Goal: Obtain resource: Obtain resource

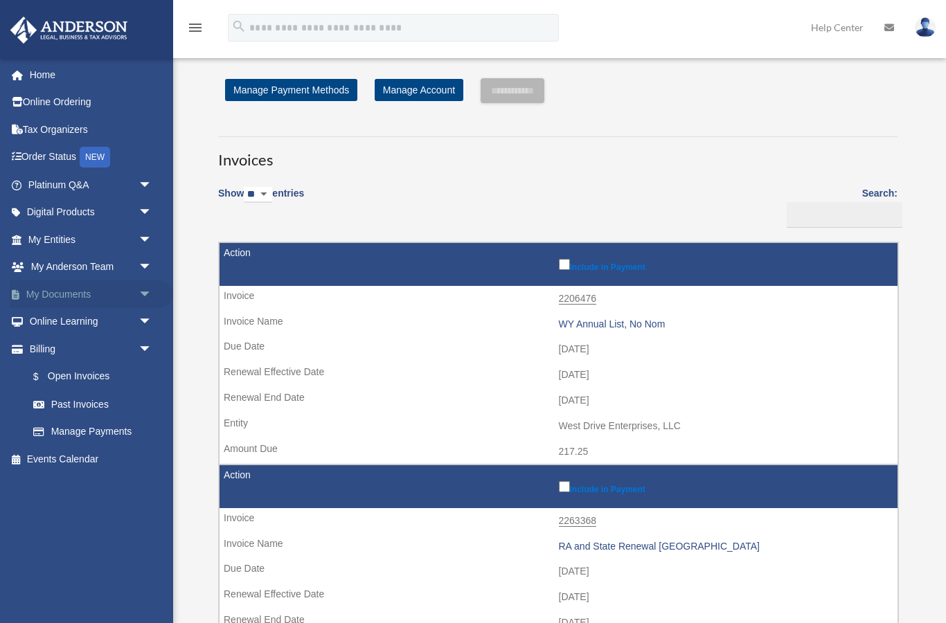
click at [142, 293] on span "arrow_drop_down" at bounding box center [152, 294] width 28 height 28
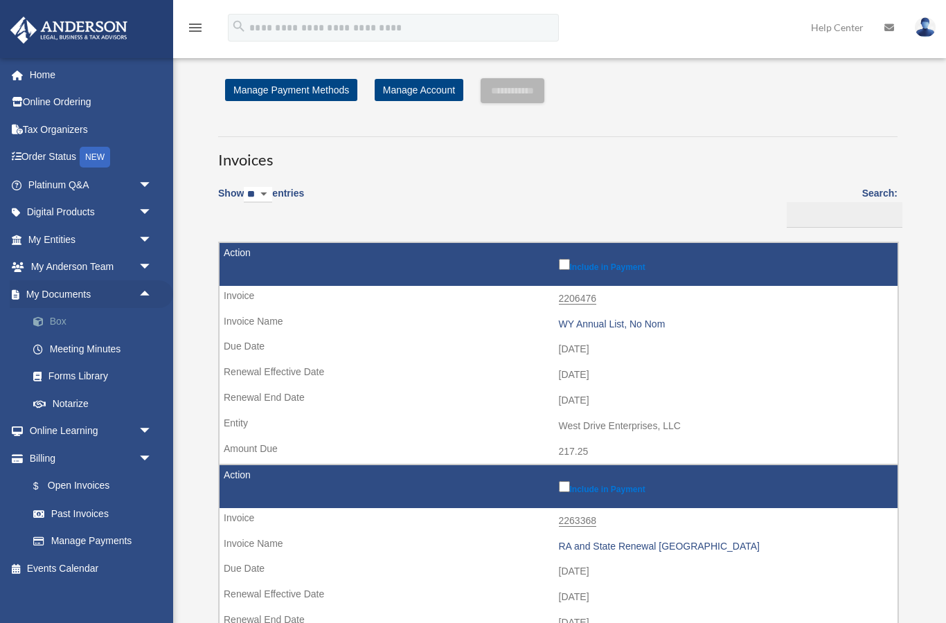
click at [60, 325] on link "Box" at bounding box center [96, 322] width 154 height 28
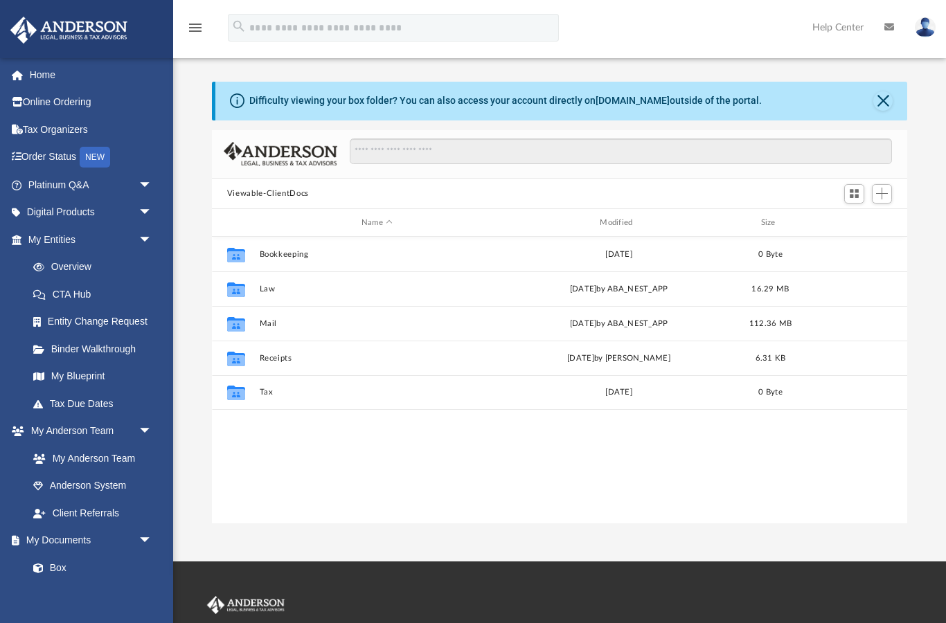
scroll to position [1, 1]
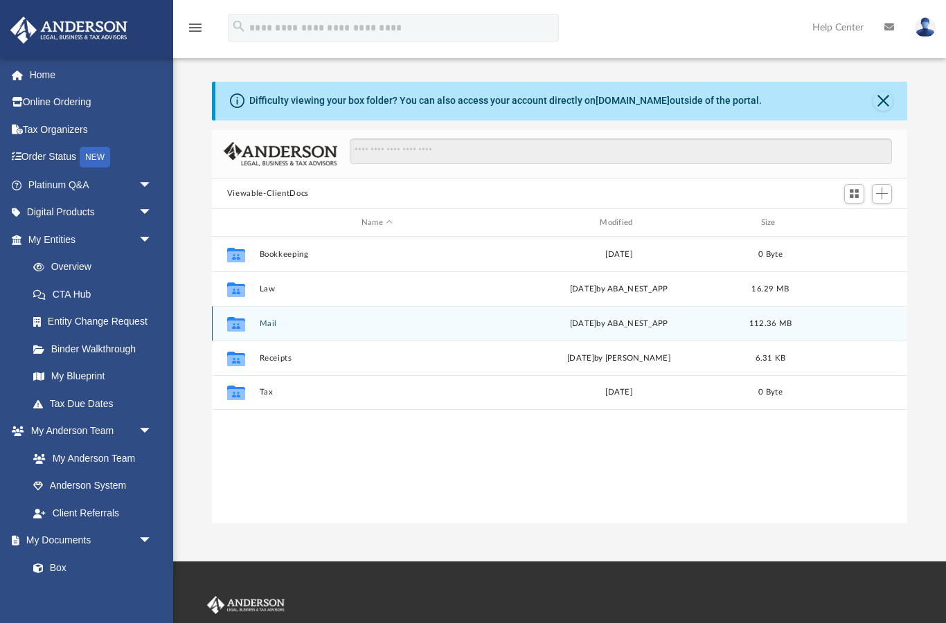
click at [249, 325] on div "Collaborated Folder" at bounding box center [236, 324] width 35 height 22
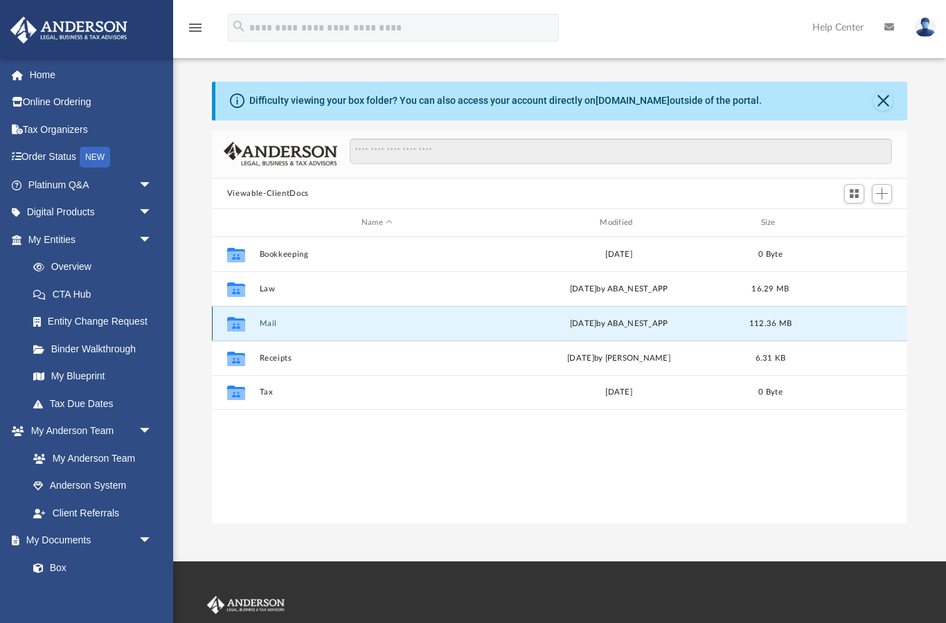
click at [260, 323] on button "Mail" at bounding box center [376, 323] width 235 height 9
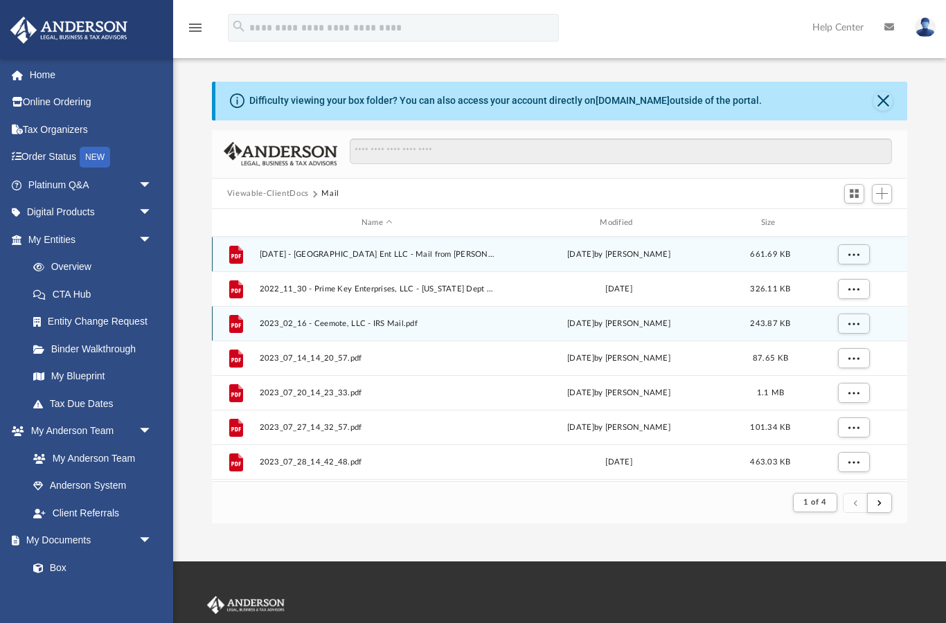
scroll to position [272, 696]
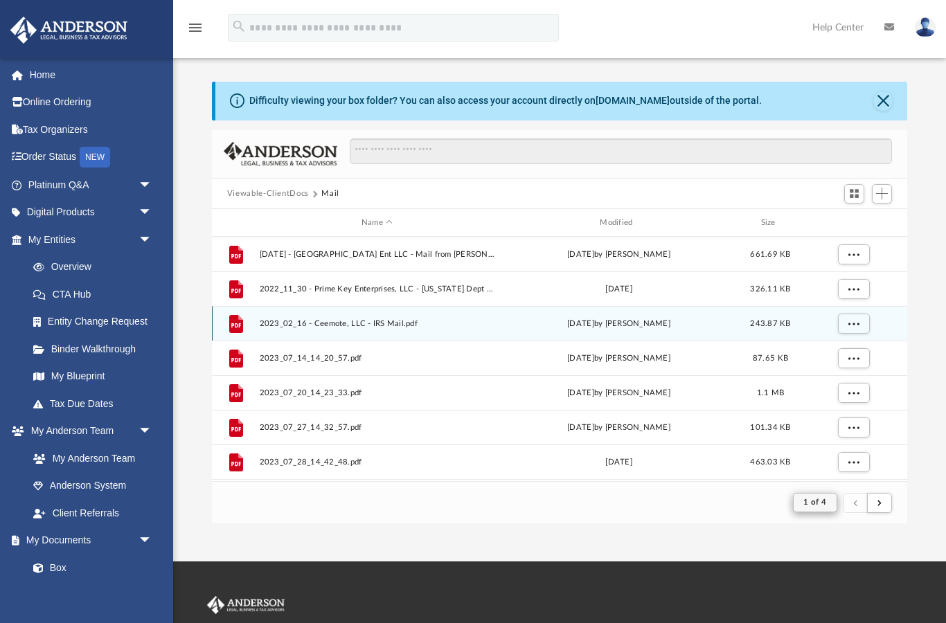
click at [826, 498] on span "1 of 4" at bounding box center [814, 502] width 23 height 8
click at [881, 506] on span "submit" at bounding box center [879, 502] width 4 height 8
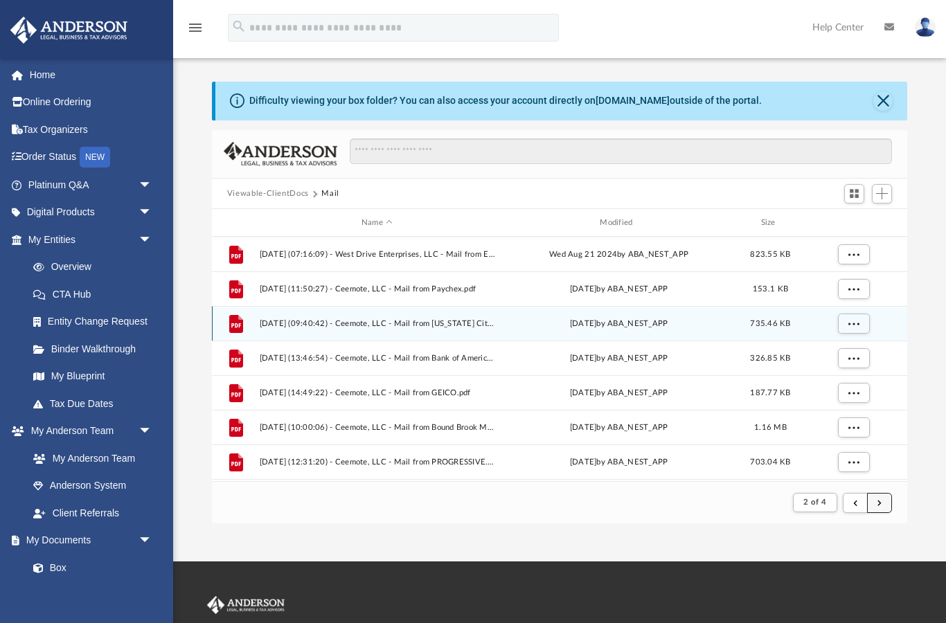
click at [881, 498] on span "submit" at bounding box center [879, 502] width 4 height 8
click at [877, 498] on span "submit" at bounding box center [879, 502] width 4 height 8
click at [880, 503] on span "submit" at bounding box center [879, 502] width 4 height 8
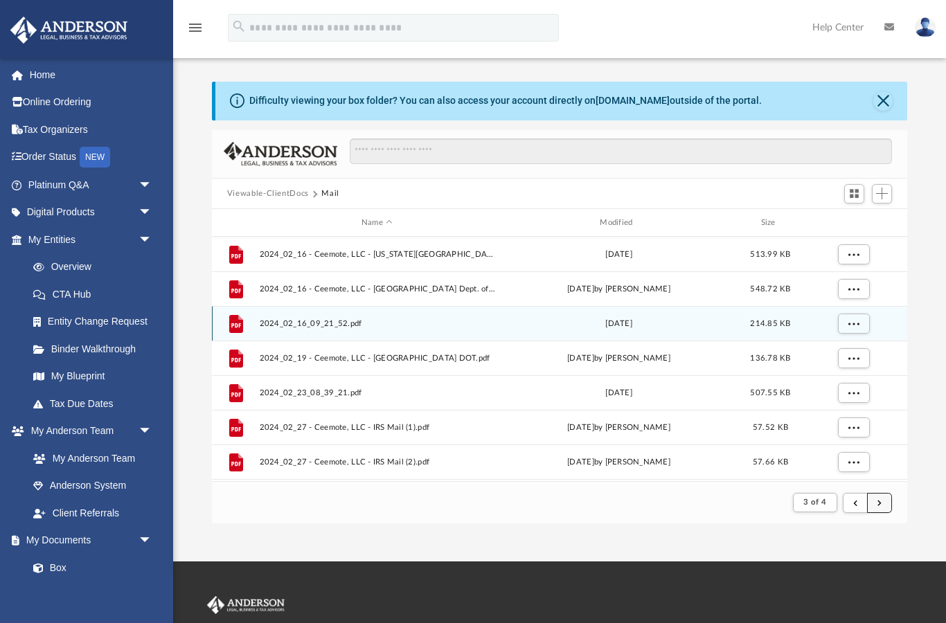
click at [879, 503] on span "submit" at bounding box center [879, 502] width 4 height 8
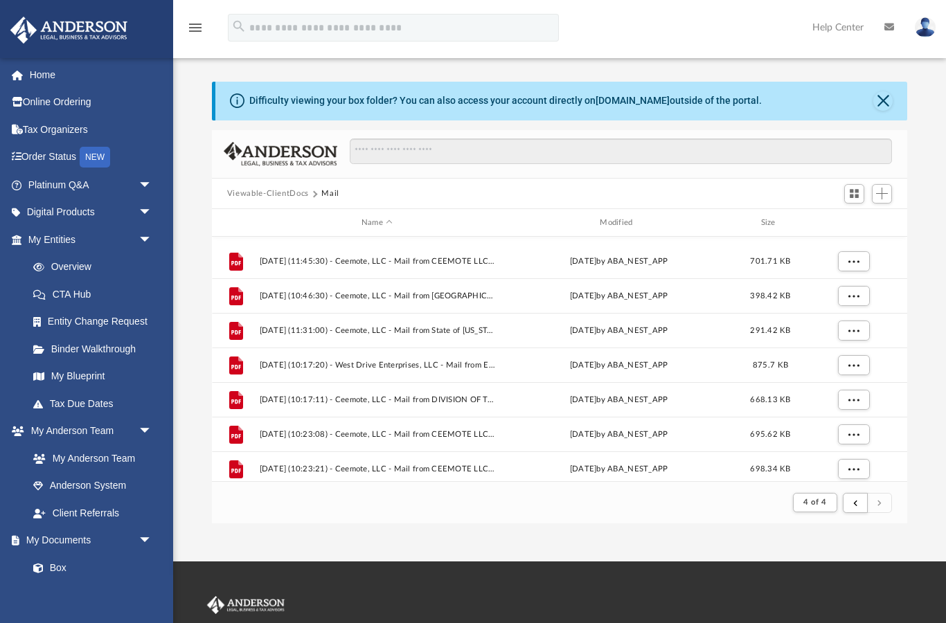
scroll to position [674, 0]
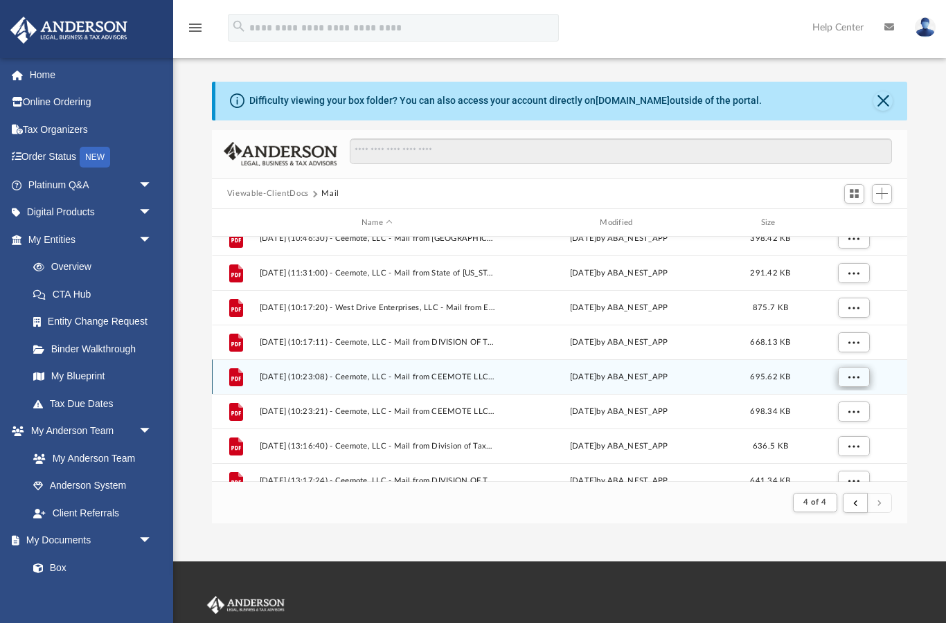
click at [859, 375] on span "More options" at bounding box center [852, 377] width 11 height 8
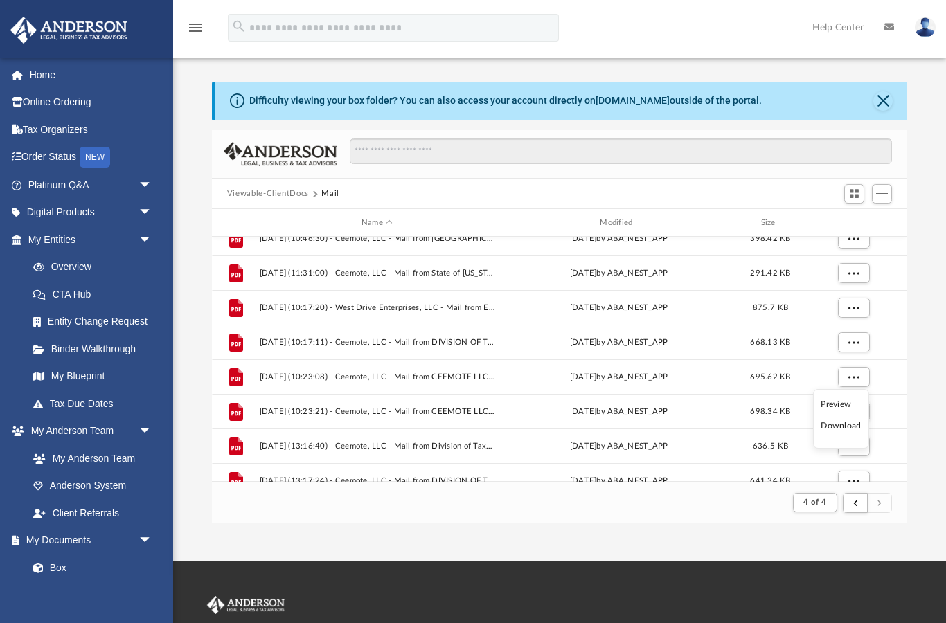
click at [843, 400] on li "Preview" at bounding box center [840, 404] width 40 height 15
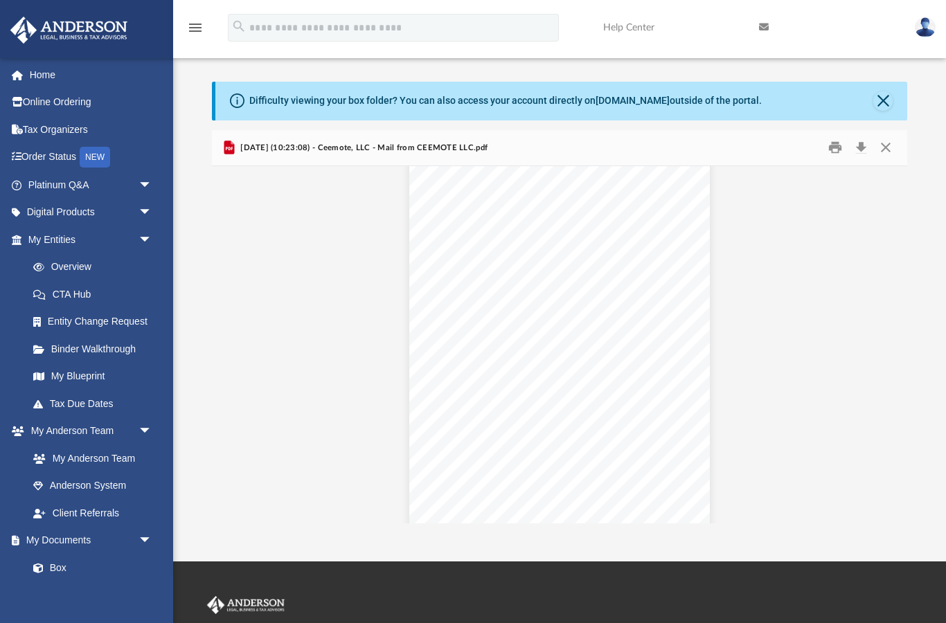
scroll to position [363, 0]
click at [837, 147] on button "Print" at bounding box center [835, 147] width 28 height 21
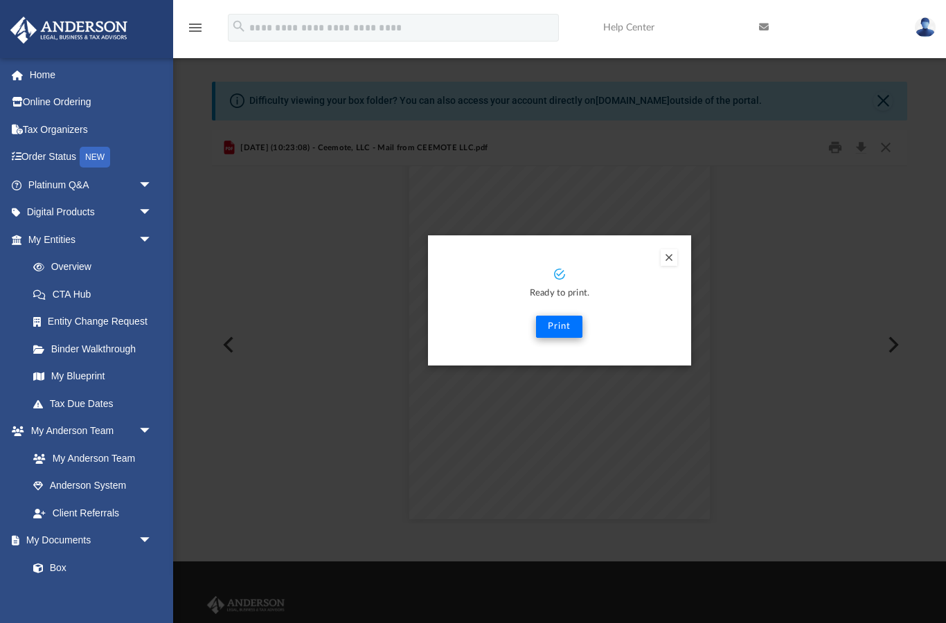
click at [553, 323] on button "Print" at bounding box center [559, 327] width 46 height 22
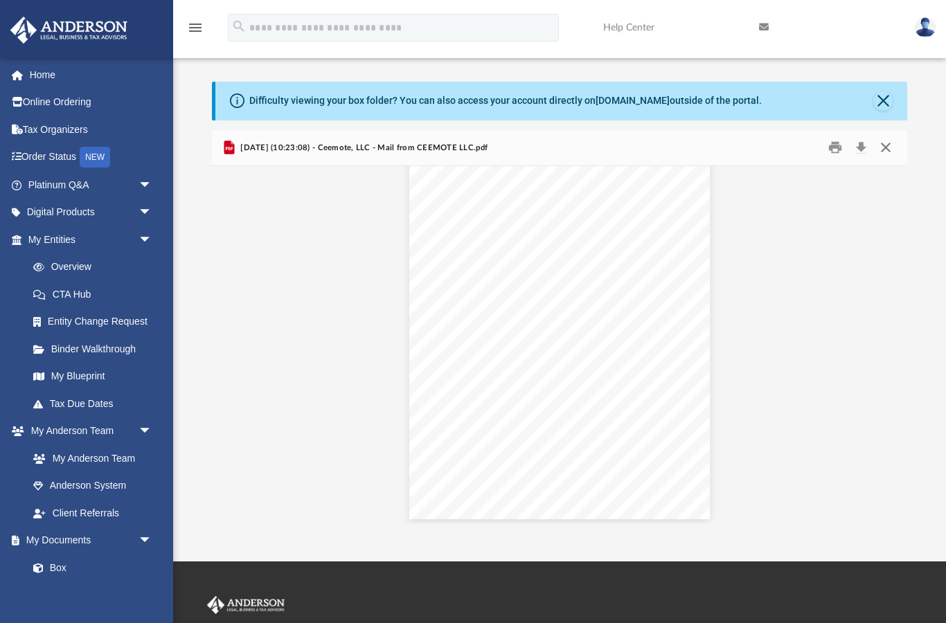
click at [889, 145] on button "Close" at bounding box center [885, 147] width 25 height 21
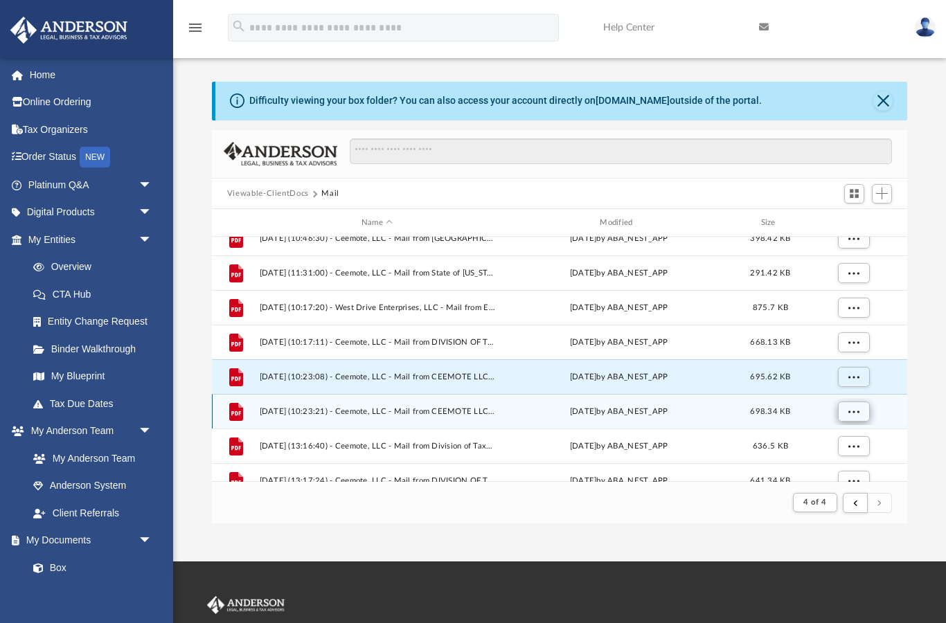
click at [853, 415] on span "More options" at bounding box center [852, 412] width 11 height 8
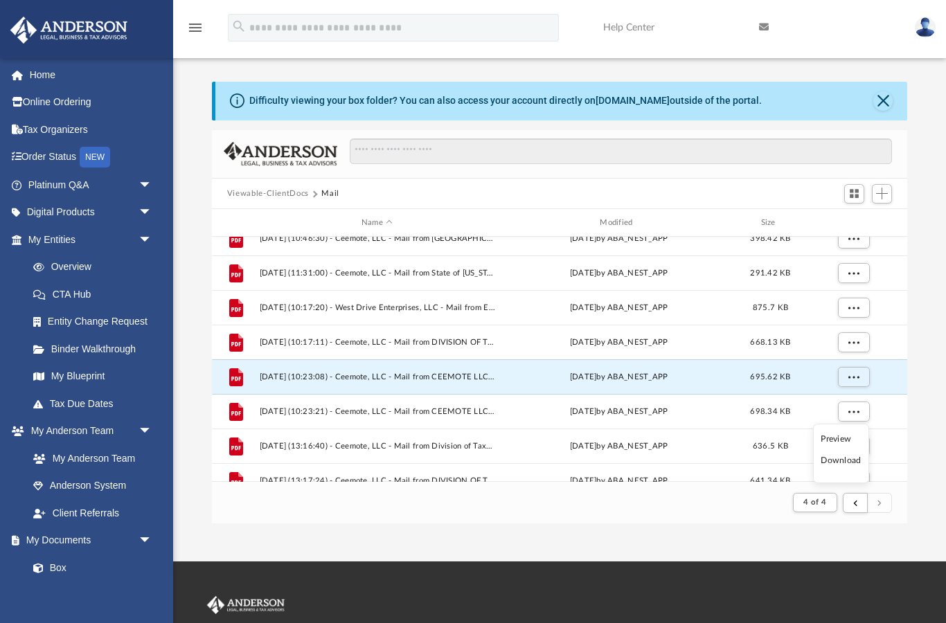
click at [840, 440] on li "Preview" at bounding box center [840, 439] width 40 height 15
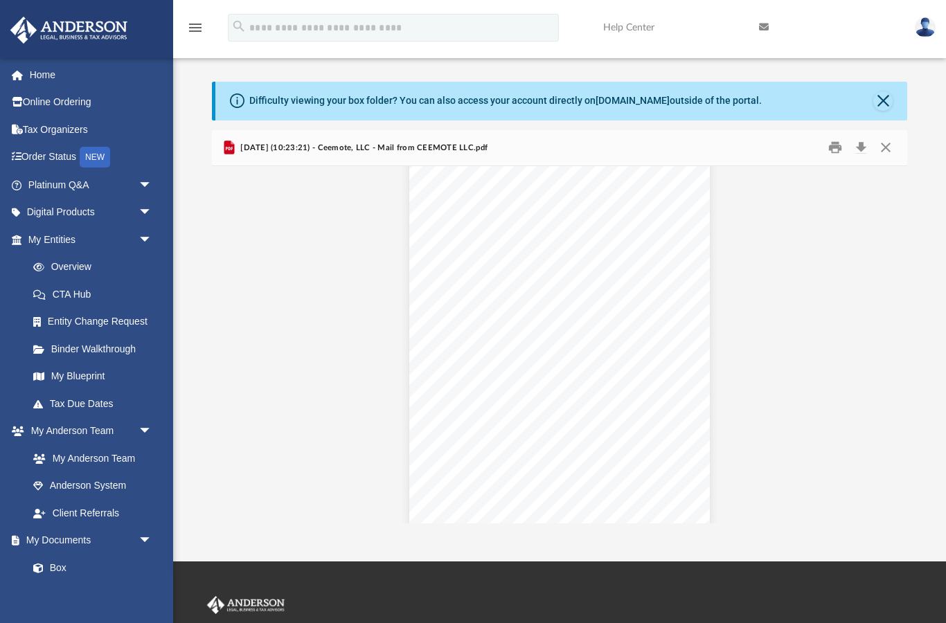
scroll to position [214, 0]
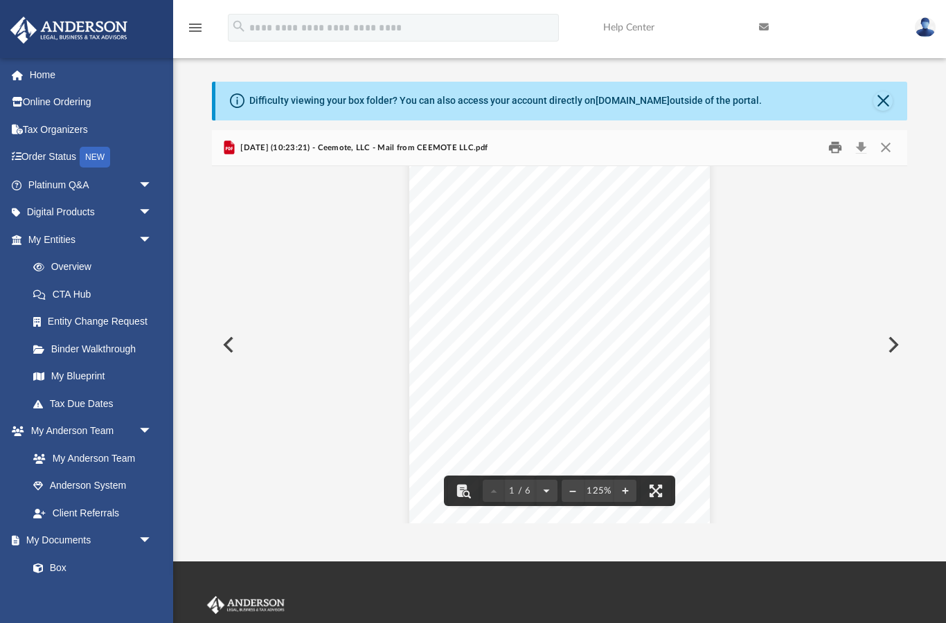
click at [837, 152] on button "Print" at bounding box center [835, 147] width 28 height 21
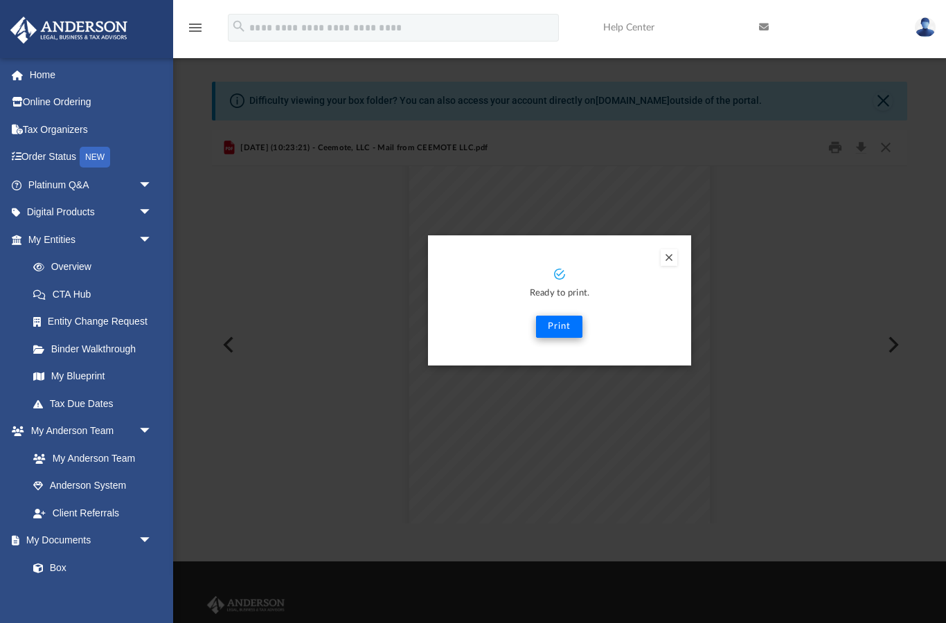
click at [561, 324] on button "Print" at bounding box center [559, 327] width 46 height 22
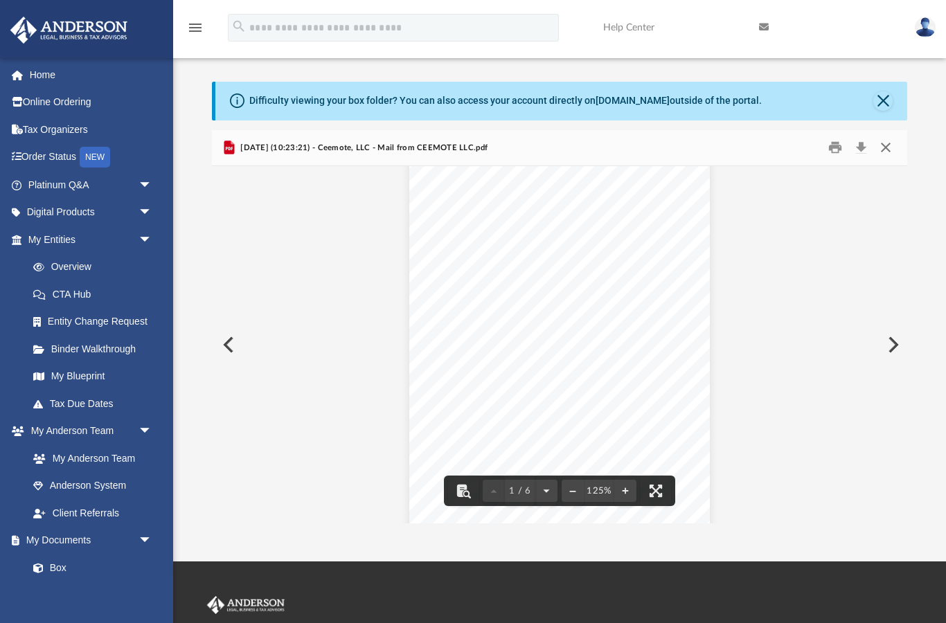
click at [883, 154] on button "Close" at bounding box center [885, 147] width 25 height 21
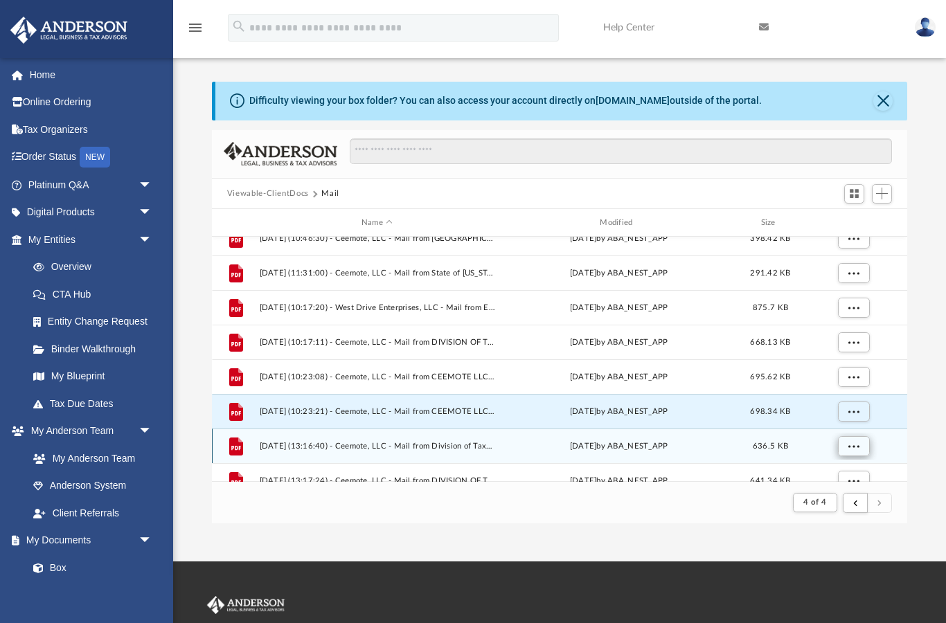
click at [861, 450] on button "More options" at bounding box center [853, 446] width 32 height 21
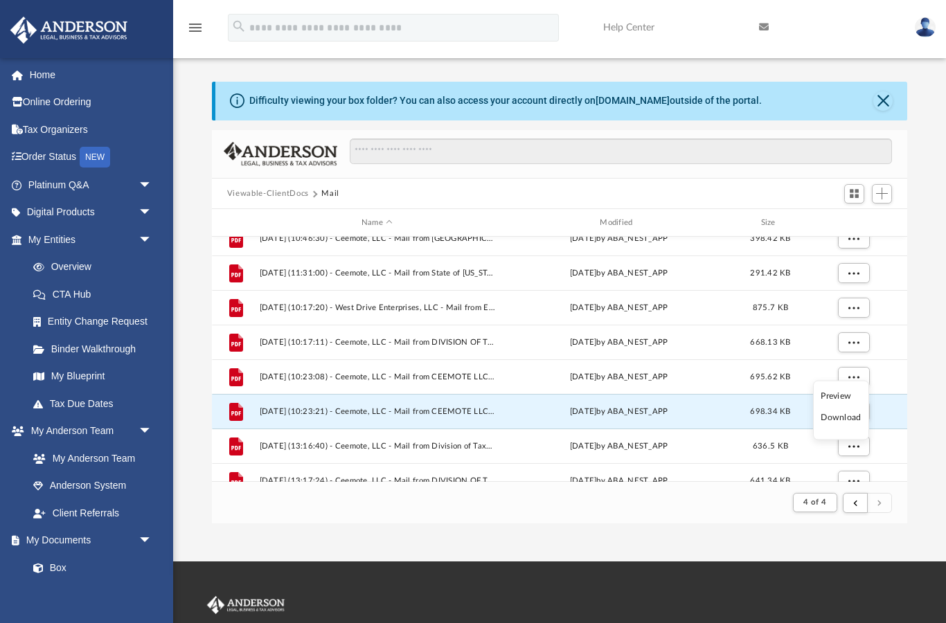
click at [845, 402] on li "Preview" at bounding box center [840, 395] width 40 height 15
